Goal: Transaction & Acquisition: Purchase product/service

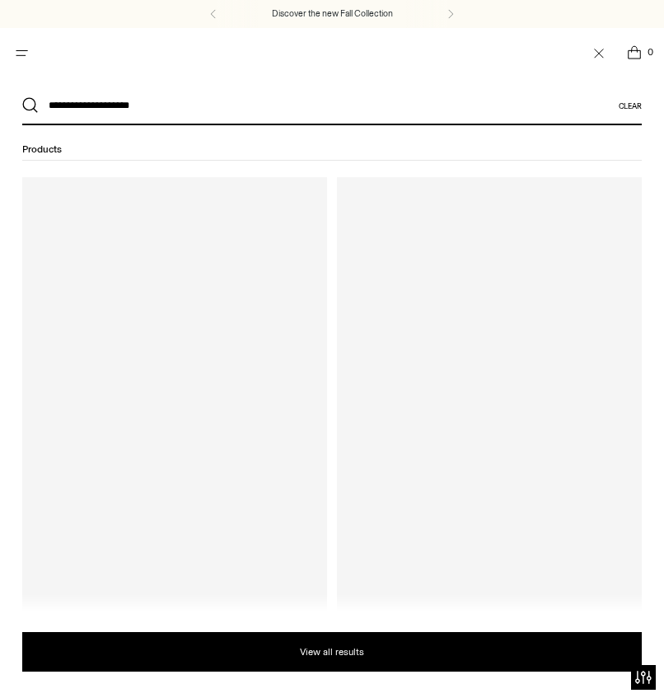
type input "**********"
click at [22, 97] on button "Search" at bounding box center [30, 105] width 16 height 16
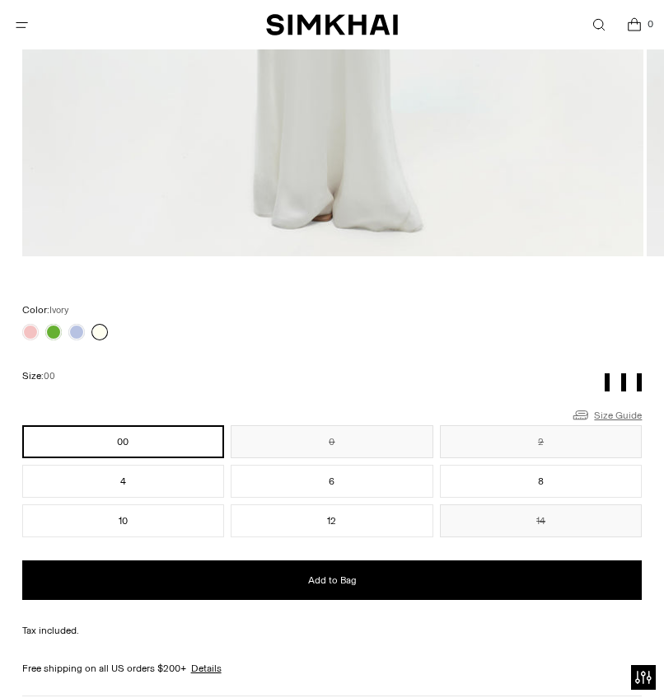
scroll to position [857, 0]
click at [614, 416] on link "Size Guide" at bounding box center [606, 414] width 71 height 21
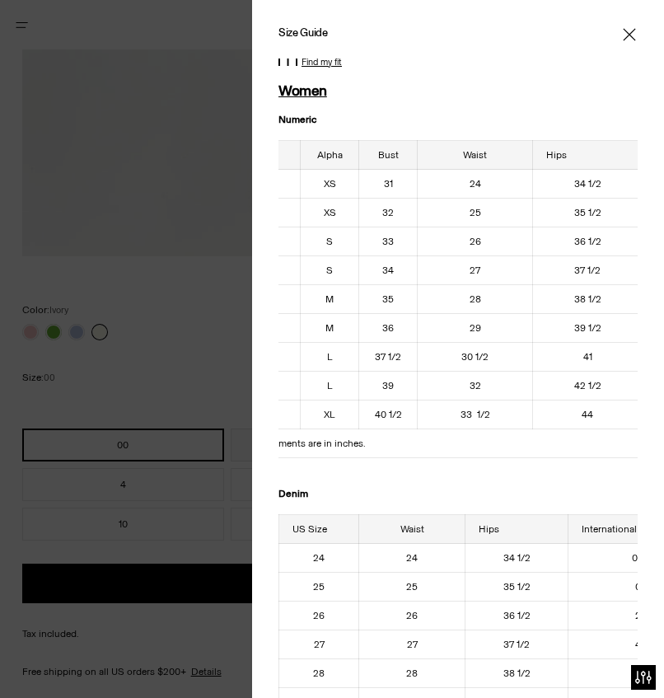
scroll to position [0, 71]
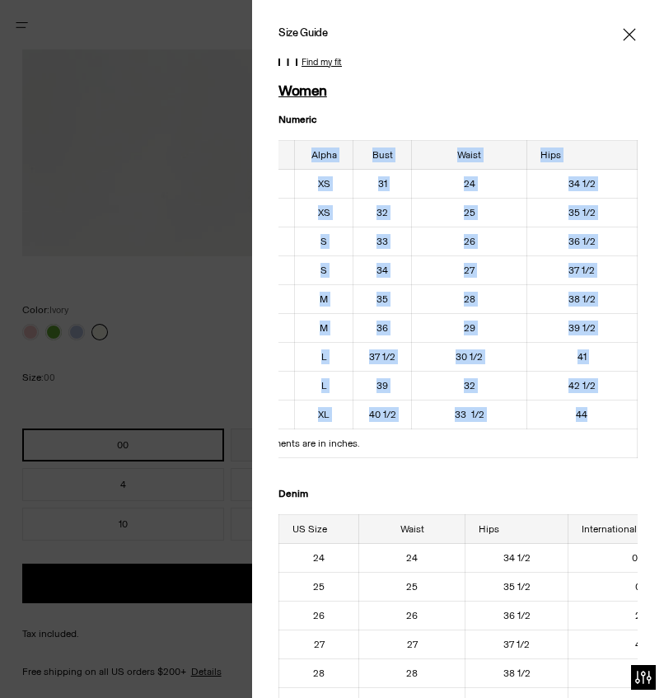
drag, startPoint x: 292, startPoint y: 152, endPoint x: 619, endPoint y: 415, distance: 420.7
click at [619, 415] on table "US Size Alpha Bust Waist Hips 00 XS 31 24 34 1/2 0 XS 32 25 35 1/2 2 S 33 26 36…" at bounding box center [423, 299] width 430 height 318
copy table "US Size Alpha Bust Waist Hips 00 XS 31 24 34 1/2 0 XS 32 25 35 1/2 2 S 33 26 36…"
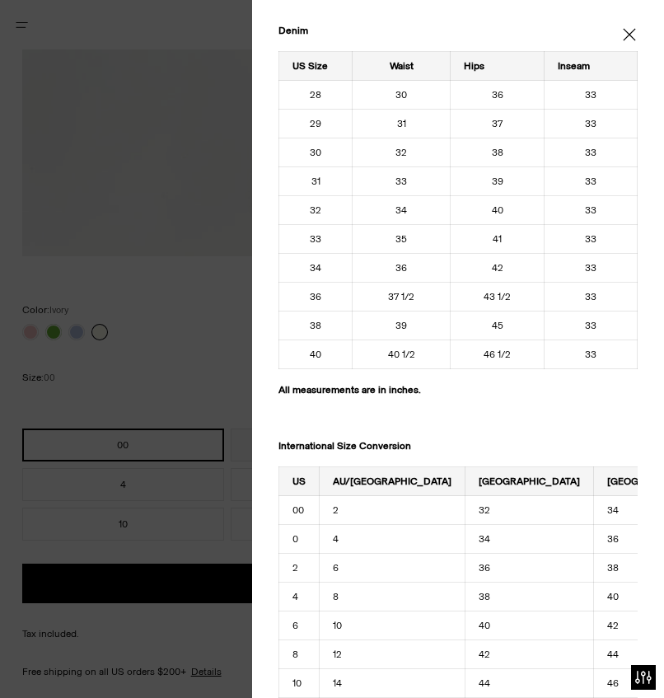
scroll to position [1818, 0]
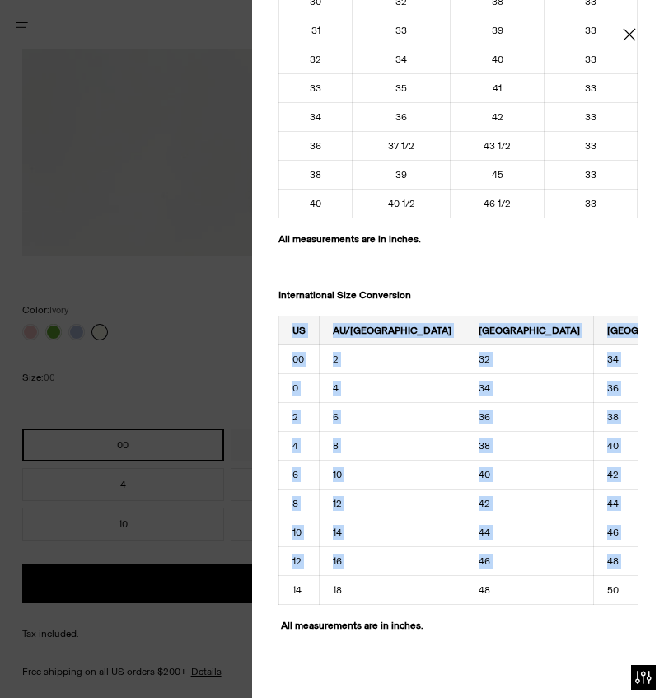
drag, startPoint x: 296, startPoint y: 316, endPoint x: 590, endPoint y: 556, distance: 379.9
click at [590, 556] on tbody "US AU/UK France Italy Germany 00 2 32 34 30 0 4 34 36 32 2 6 36 38 34 4 8 38 40…" at bounding box center [565, 460] width 572 height 288
drag, startPoint x: 294, startPoint y: 314, endPoint x: 609, endPoint y: 592, distance: 420.2
click at [609, 592] on div "US AU/UK France Italy Germany 00 2 32 34 30 0 4 34 36 32 2 6 36 38 34 4 8 38 40…" at bounding box center [457, 460] width 359 height 289
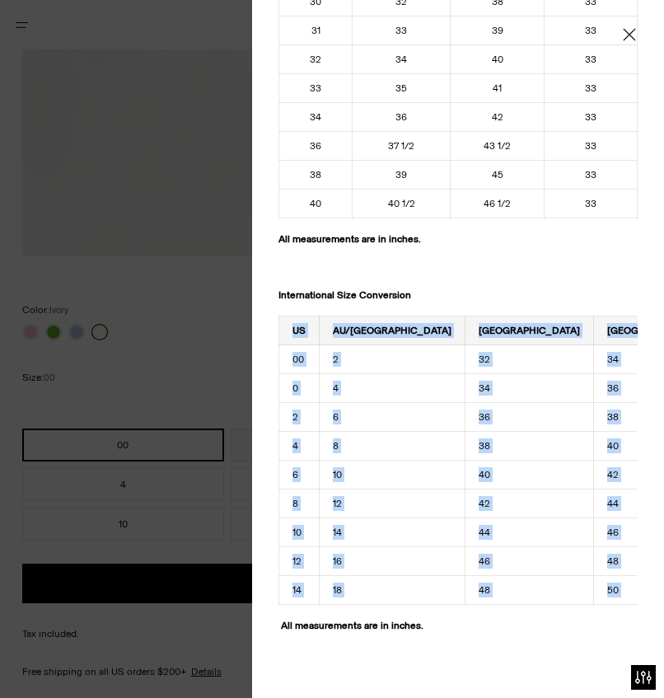
copy tbody "US AU/UK France Italy Germany 00 2 32 34 30 0 4 34 36 32 2 6 36 38 34 4 8 38 40…"
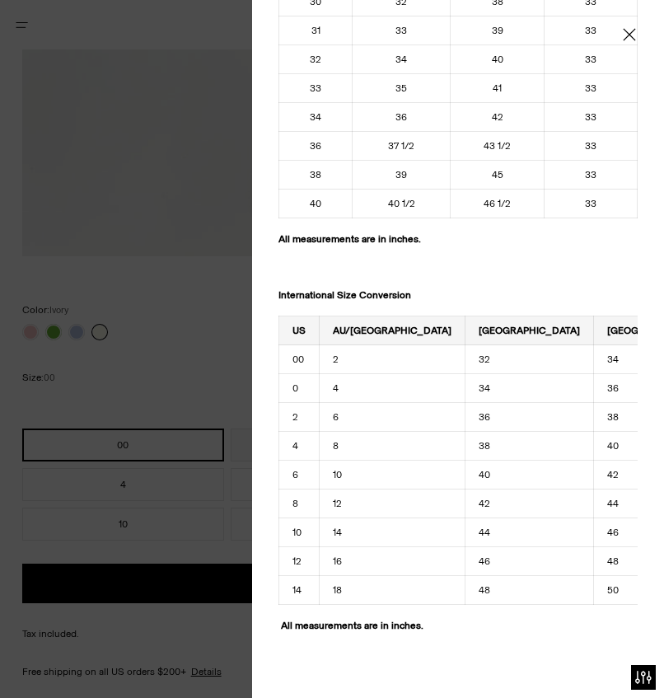
click at [179, 124] on div at bounding box center [332, 349] width 664 height 698
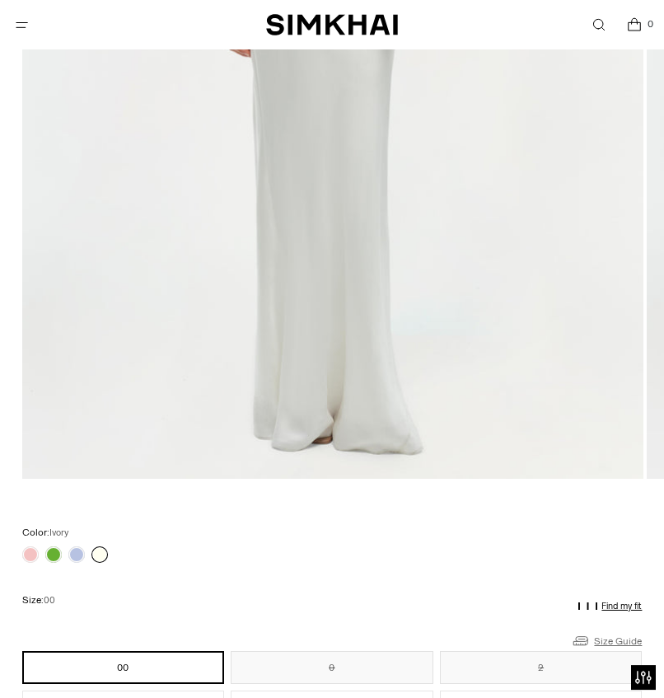
scroll to position [685, 0]
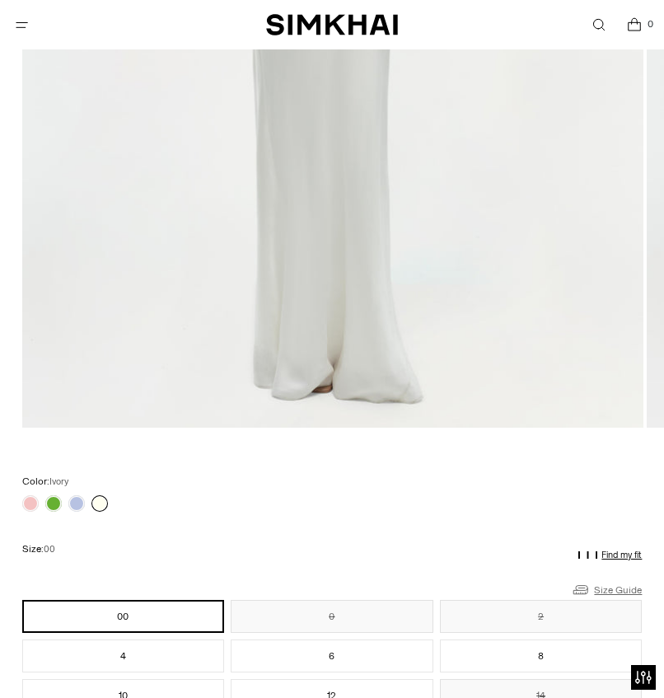
click at [617, 584] on link "Size Guide" at bounding box center [606, 589] width 71 height 21
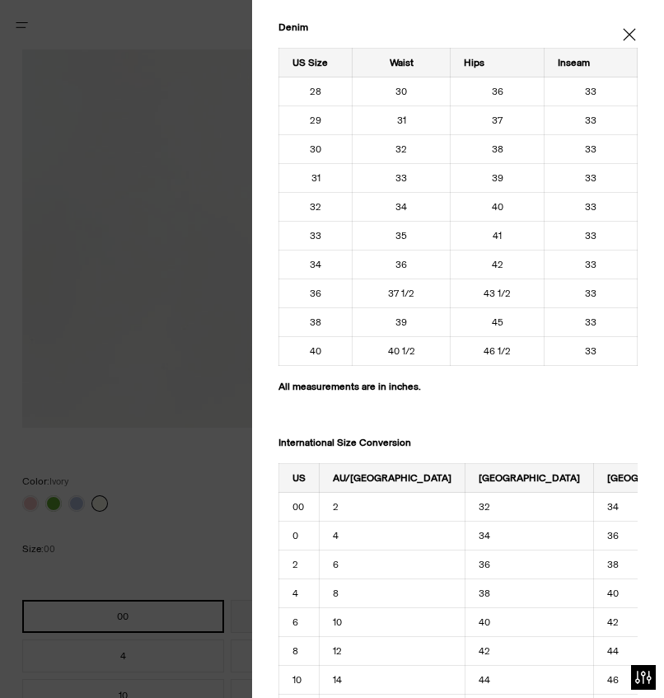
scroll to position [1818, 0]
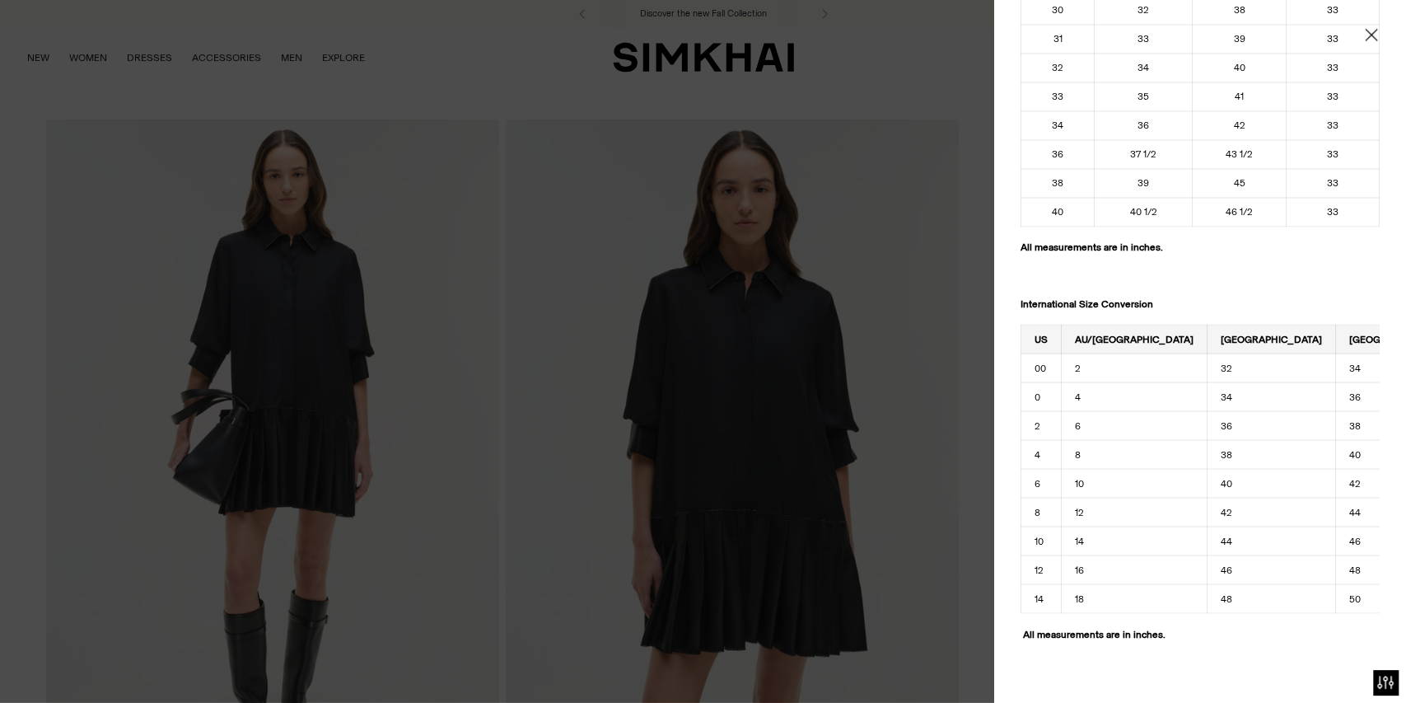
scroll to position [1818, 0]
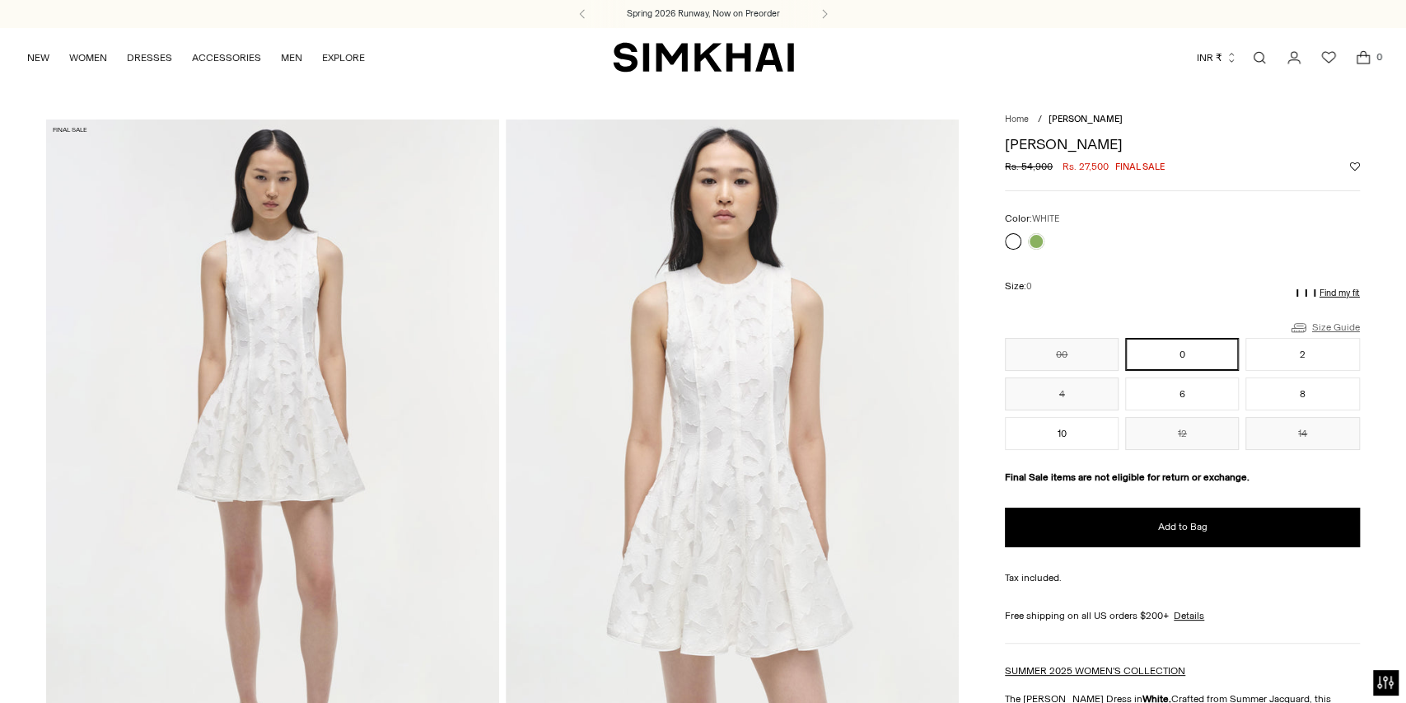
click at [1329, 324] on link "Size Guide" at bounding box center [1324, 327] width 71 height 21
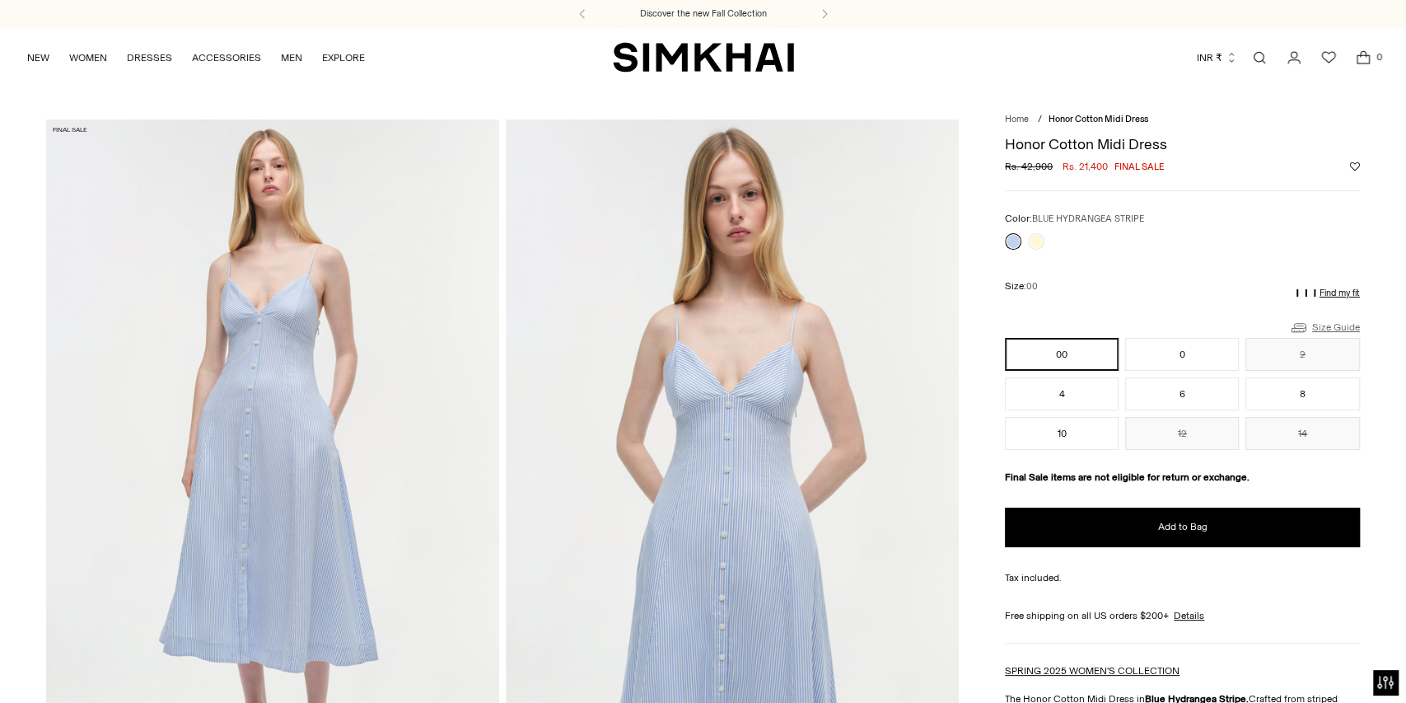
click at [1324, 325] on link "Size Guide" at bounding box center [1324, 327] width 71 height 21
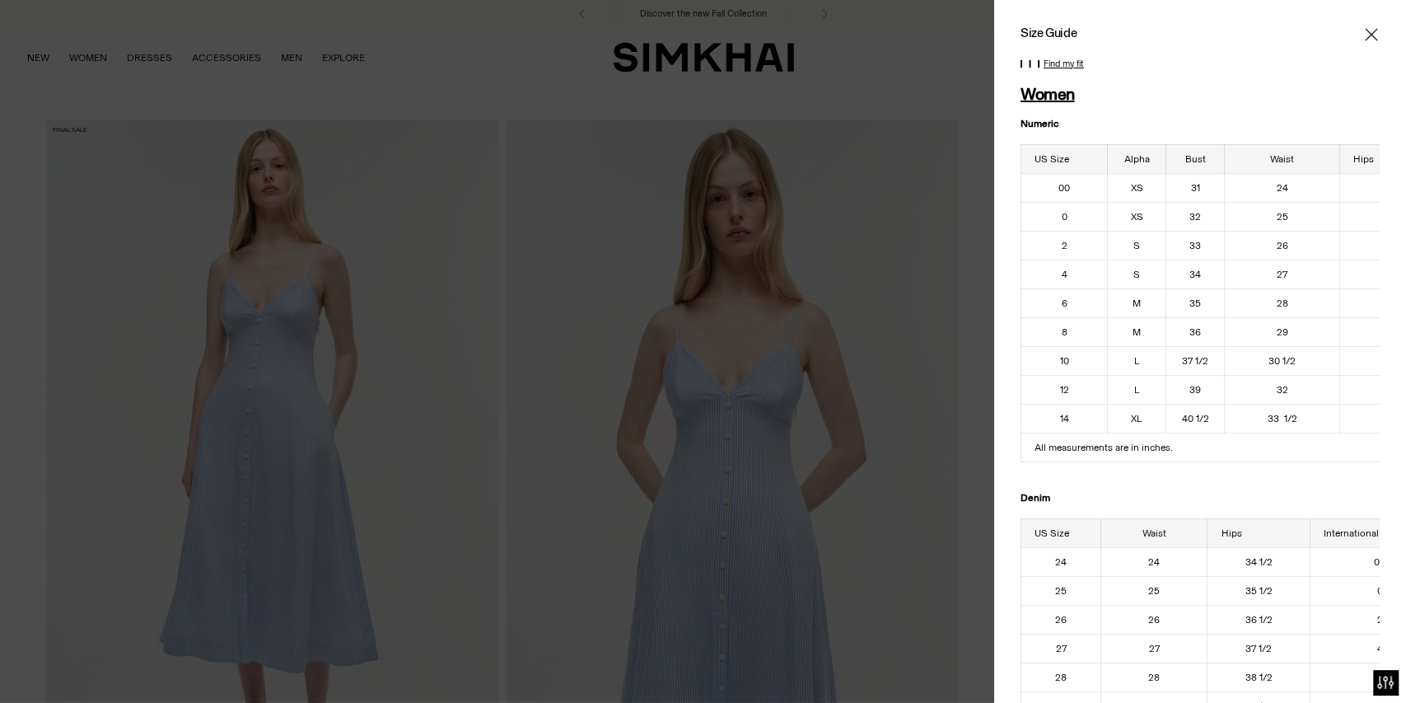
click at [1372, 37] on icon "Close" at bounding box center [1371, 34] width 13 height 16
